Goal: Transaction & Acquisition: Purchase product/service

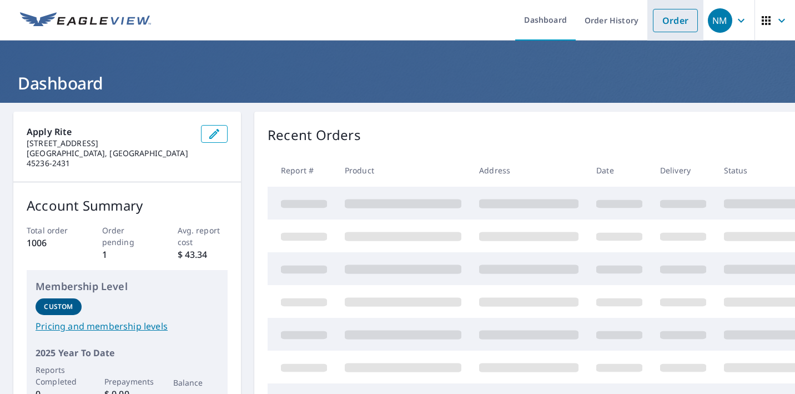
click at [674, 26] on link "Order" at bounding box center [675, 20] width 45 height 23
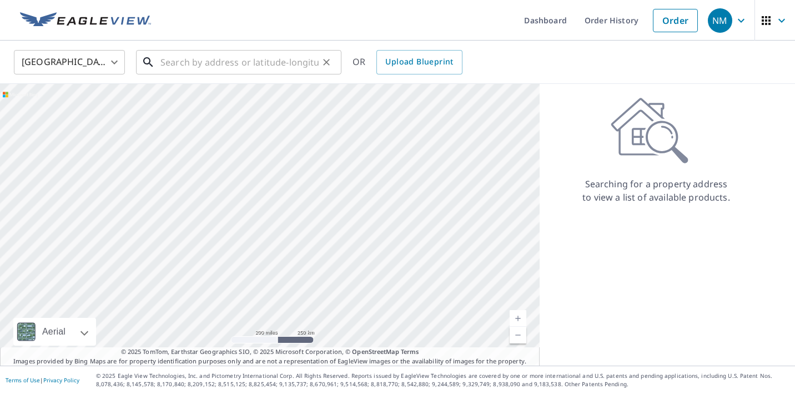
click at [215, 60] on input "text" at bounding box center [239, 62] width 158 height 31
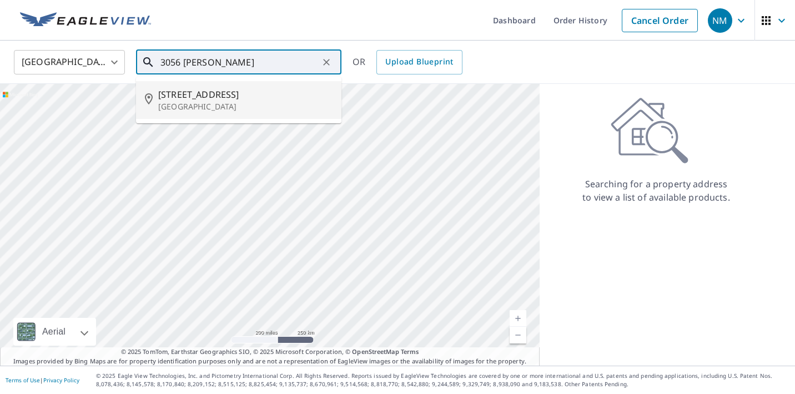
click at [200, 99] on span "[STREET_ADDRESS]" at bounding box center [245, 94] width 174 height 13
type input "[STREET_ADDRESS][PERSON_NAME]"
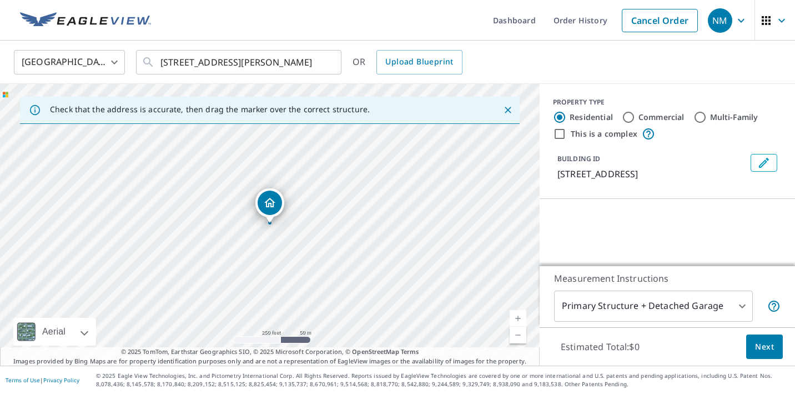
scroll to position [78, 0]
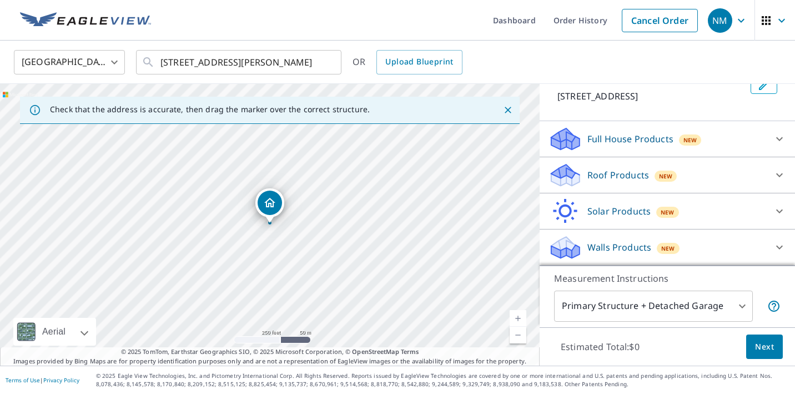
click at [596, 177] on p "Roof Products" at bounding box center [619, 174] width 62 height 13
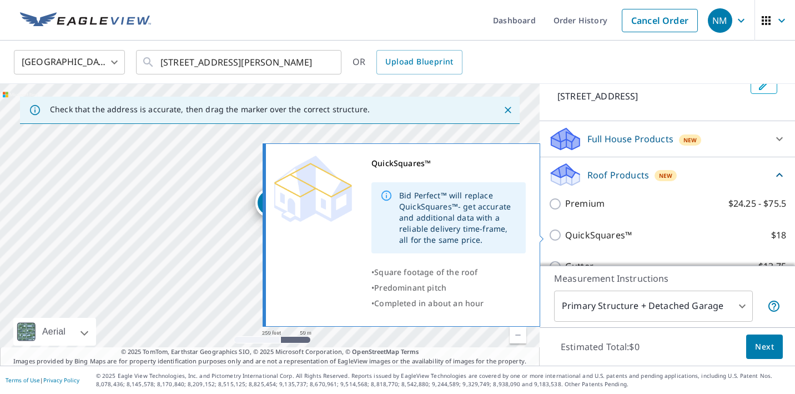
click at [560, 234] on input "QuickSquares™ $18" at bounding box center [557, 234] width 17 height 13
checkbox input "true"
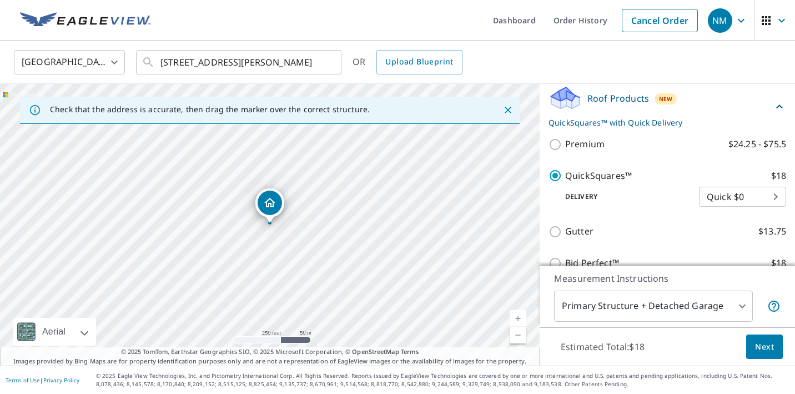
scroll to position [155, 0]
click at [759, 346] on span "Next" at bounding box center [764, 347] width 19 height 14
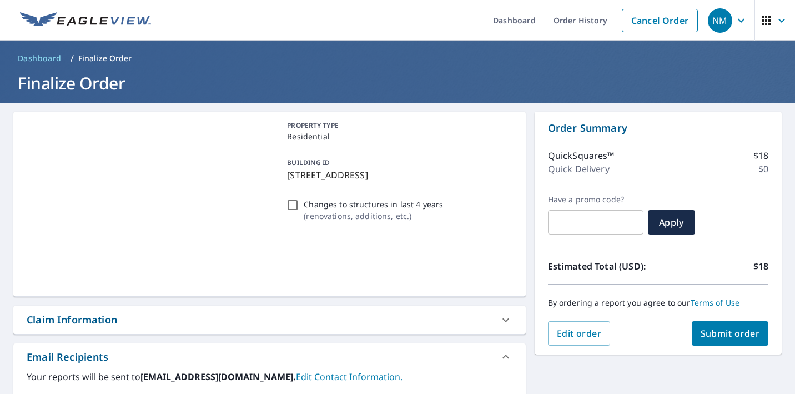
click at [727, 330] on span "Submit order" at bounding box center [730, 333] width 59 height 12
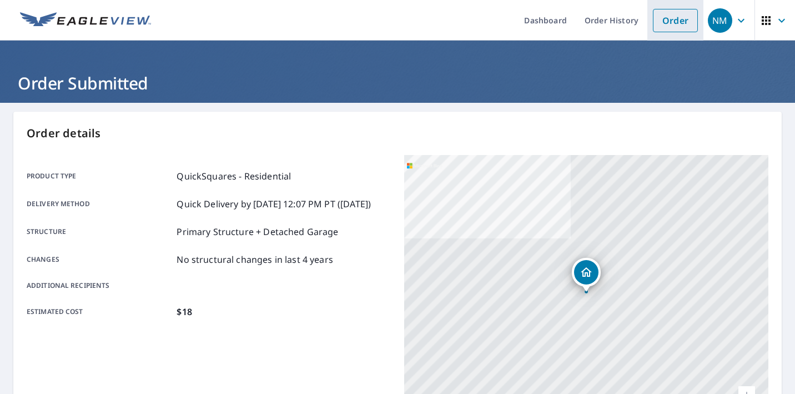
click at [682, 16] on link "Order" at bounding box center [675, 20] width 45 height 23
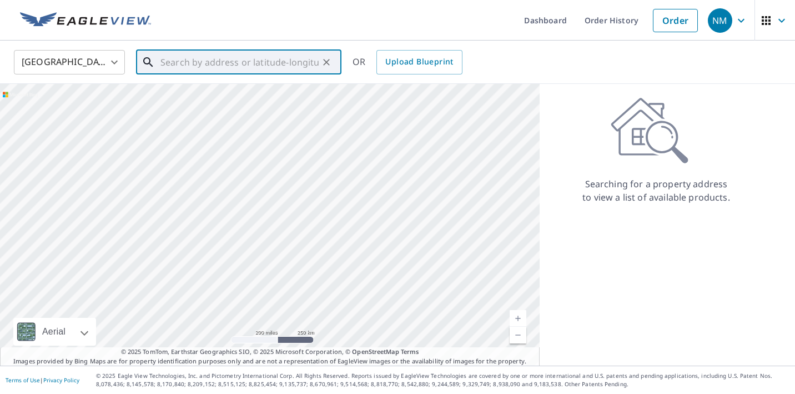
click at [287, 69] on input "text" at bounding box center [239, 62] width 158 height 31
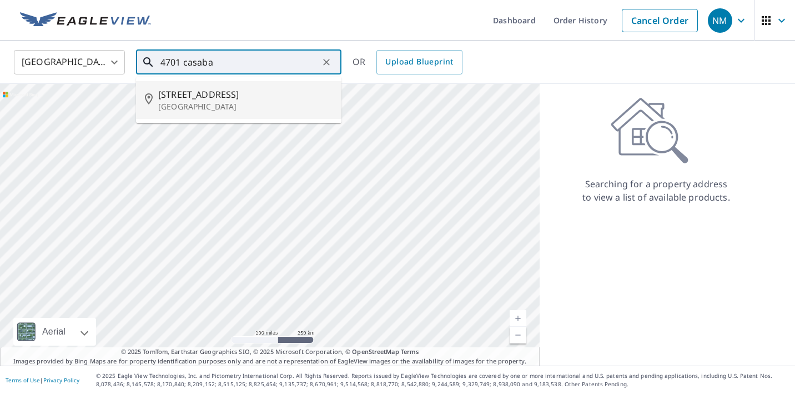
click at [221, 93] on span "[STREET_ADDRESS]" at bounding box center [245, 94] width 174 height 13
type input "[STREET_ADDRESS]"
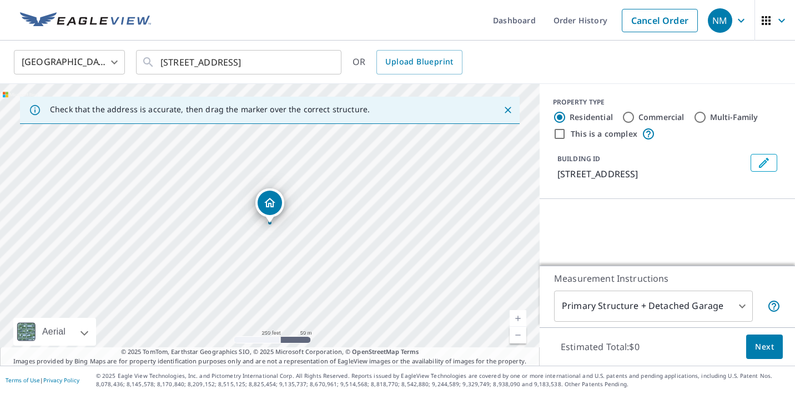
click at [518, 318] on link "Current Level 17, Zoom In" at bounding box center [518, 318] width 17 height 17
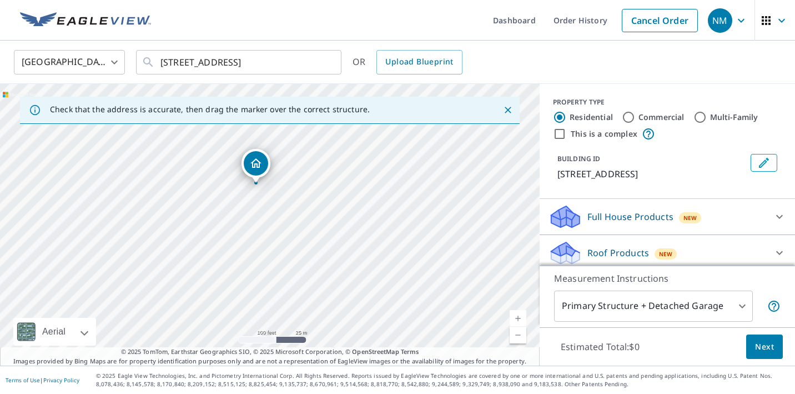
drag, startPoint x: 268, startPoint y: 204, endPoint x: 254, endPoint y: 164, distance: 42.3
drag, startPoint x: 272, startPoint y: 204, endPoint x: 183, endPoint y: 222, distance: 90.0
click at [700, 118] on input "Multi-Family" at bounding box center [700, 117] width 13 height 13
radio input "true"
type input "2"
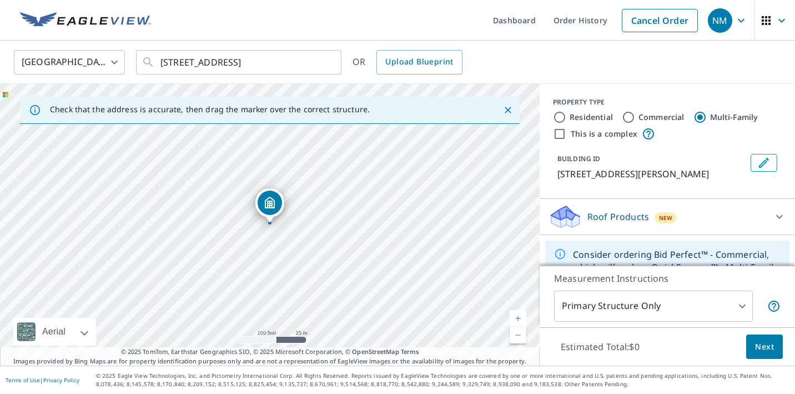
click at [559, 132] on input "This is a complex" at bounding box center [559, 133] width 13 height 13
checkbox input "true"
radio input "true"
type input "4"
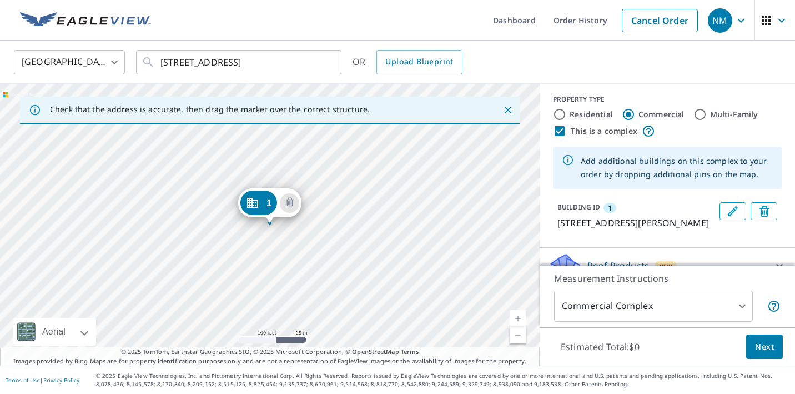
scroll to position [2, 0]
click at [701, 115] on input "Multi-Family" at bounding box center [700, 114] width 13 height 13
radio input "true"
type input "2"
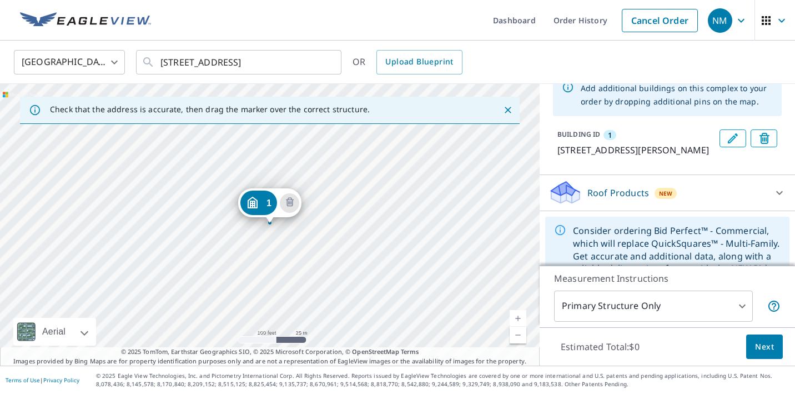
scroll to position [74, 0]
click at [604, 194] on p "Roof Products" at bounding box center [619, 193] width 62 height 13
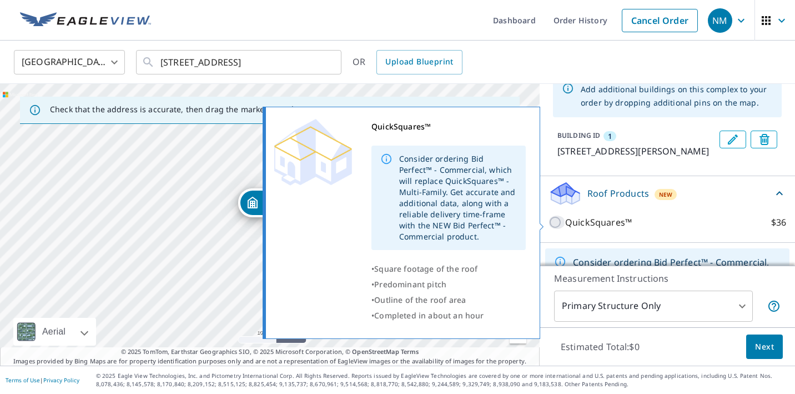
click at [555, 222] on input "QuickSquares™ $36" at bounding box center [557, 221] width 17 height 13
checkbox input "true"
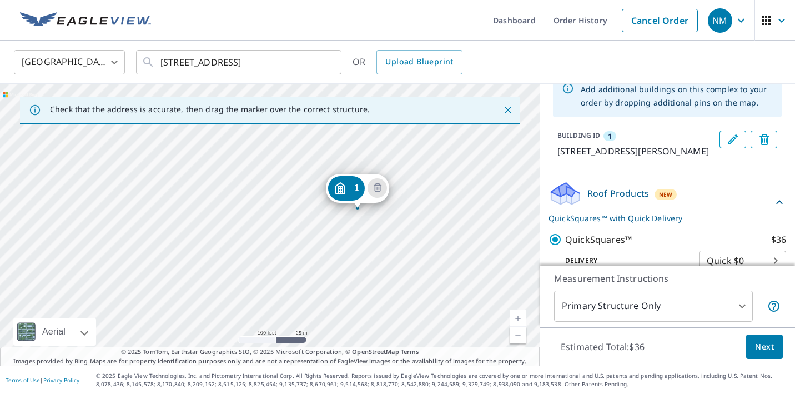
drag, startPoint x: 261, startPoint y: 203, endPoint x: 349, endPoint y: 188, distance: 89.0
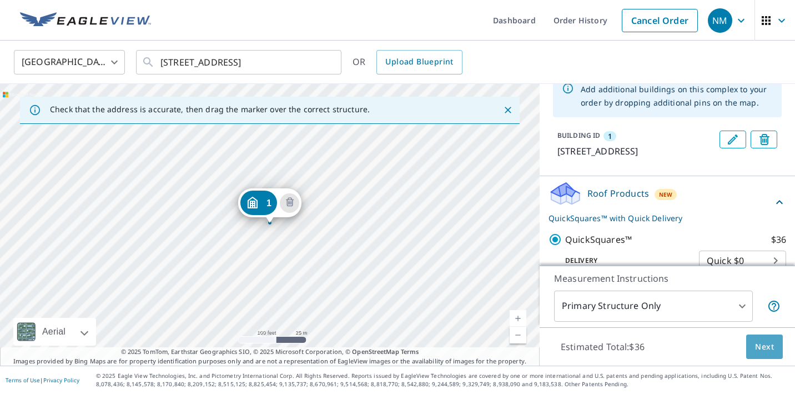
click at [758, 343] on span "Next" at bounding box center [764, 347] width 19 height 14
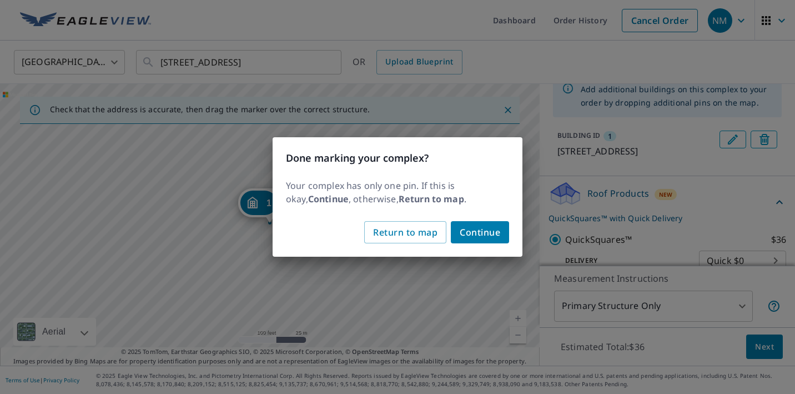
click at [473, 230] on span "Continue" at bounding box center [480, 232] width 41 height 16
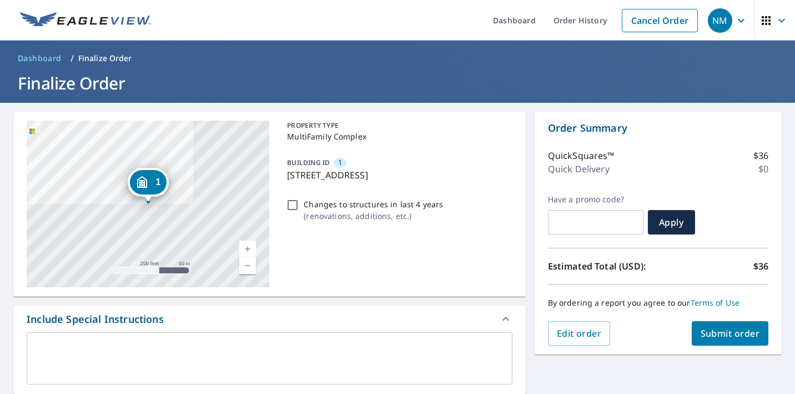
click at [724, 331] on span "Submit order" at bounding box center [730, 333] width 59 height 12
